Goal: Navigation & Orientation: Find specific page/section

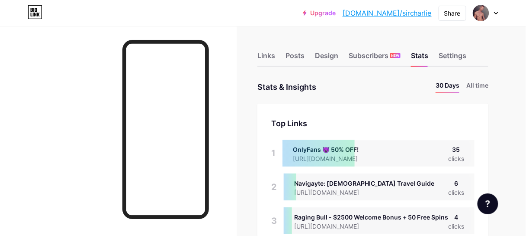
scroll to position [236, 526]
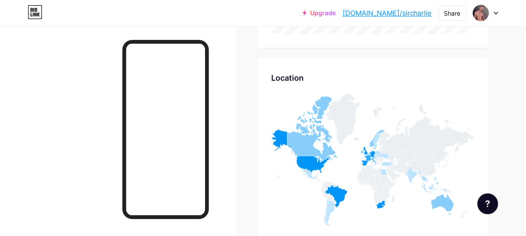
scroll to position [589, 0]
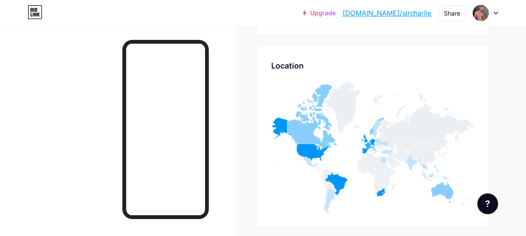
click at [59, 80] on div at bounding box center [118, 144] width 237 height 236
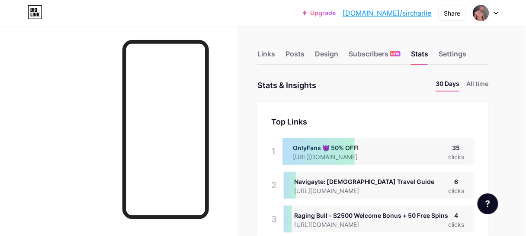
scroll to position [0, 0]
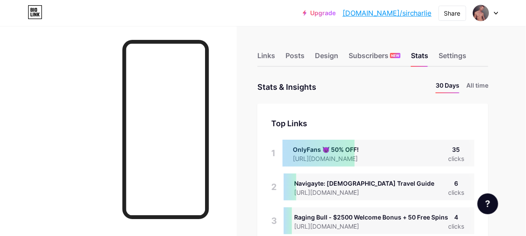
click at [67, 50] on div at bounding box center [118, 144] width 237 height 236
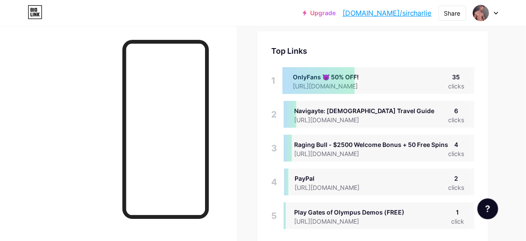
scroll to position [69, 0]
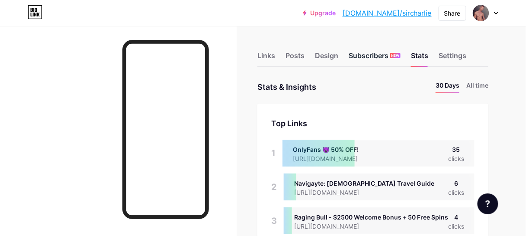
click at [378, 60] on div "Subscribers NEW" at bounding box center [375, 58] width 52 height 16
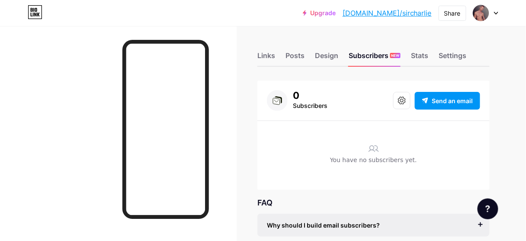
drag, startPoint x: 417, startPoint y: 56, endPoint x: 410, endPoint y: 54, distance: 6.7
click at [418, 56] on div "Stats" at bounding box center [419, 58] width 17 height 16
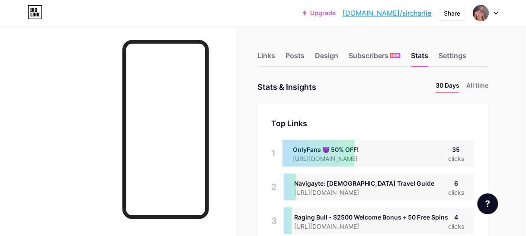
scroll to position [236, 526]
